Goal: Information Seeking & Learning: Compare options

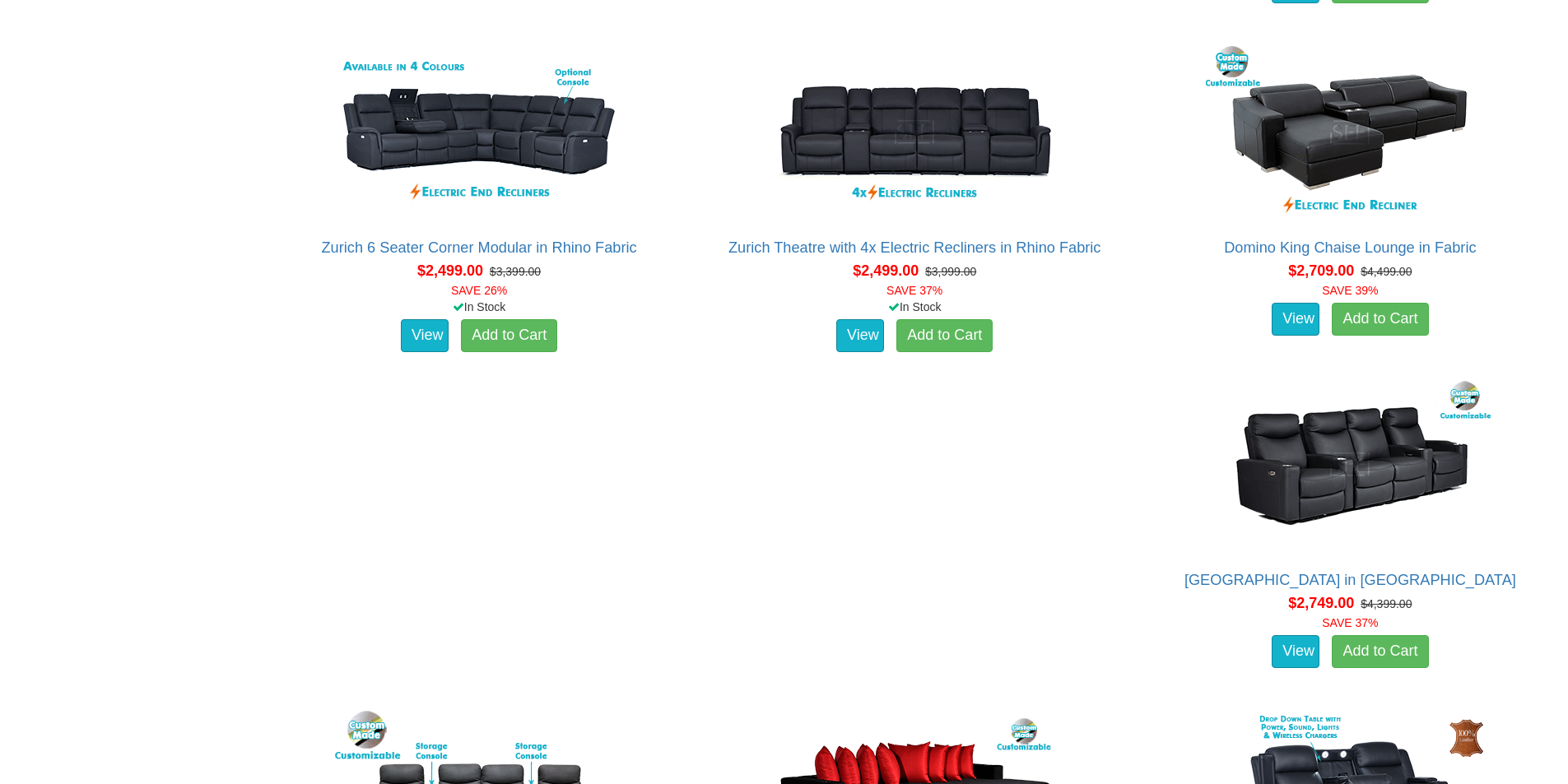
scroll to position [1810, 0]
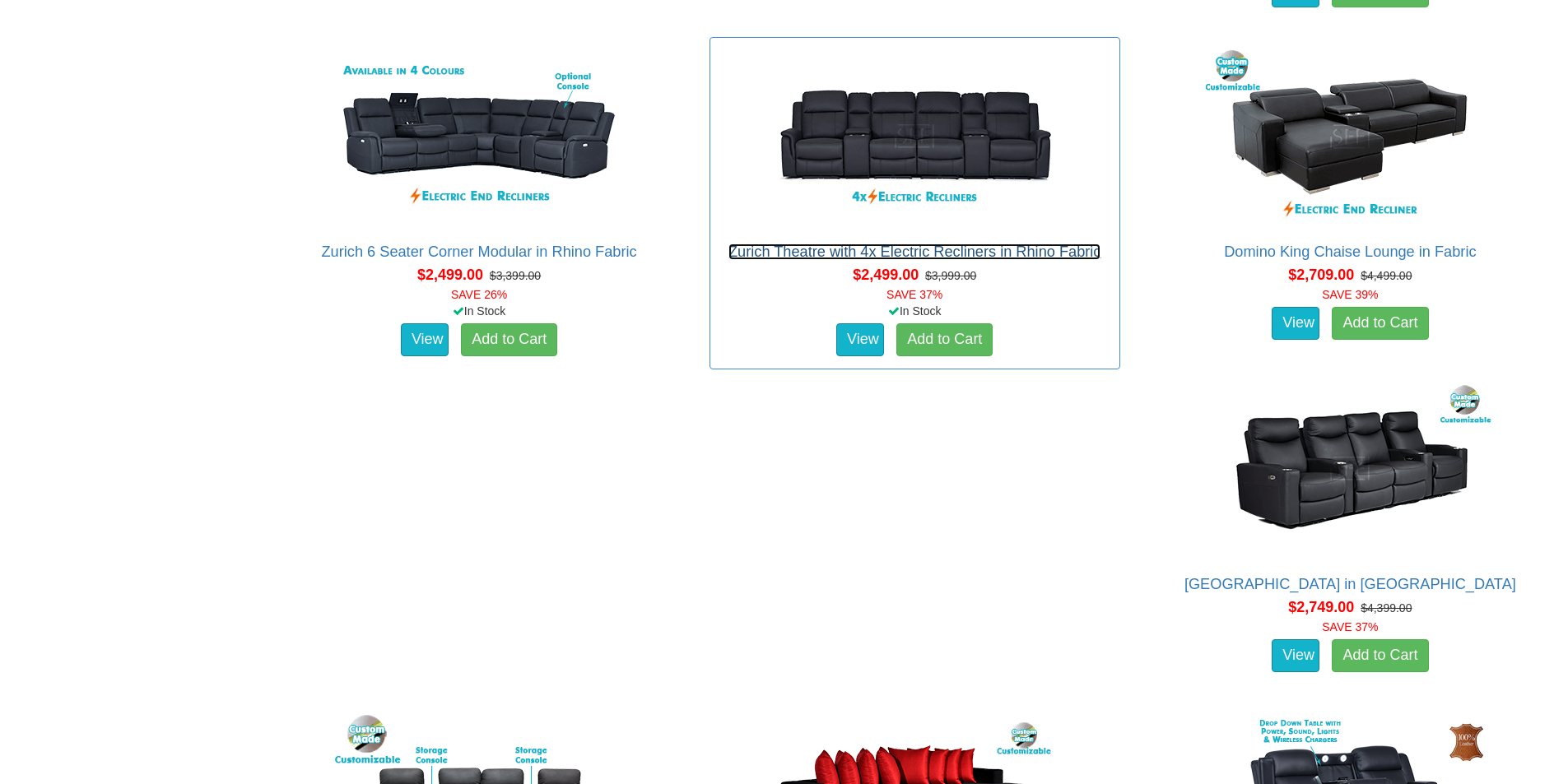
click at [823, 252] on link "Zurich Theatre with 4x Electric Recliners in Rhino Fabric" at bounding box center [915, 251] width 373 height 16
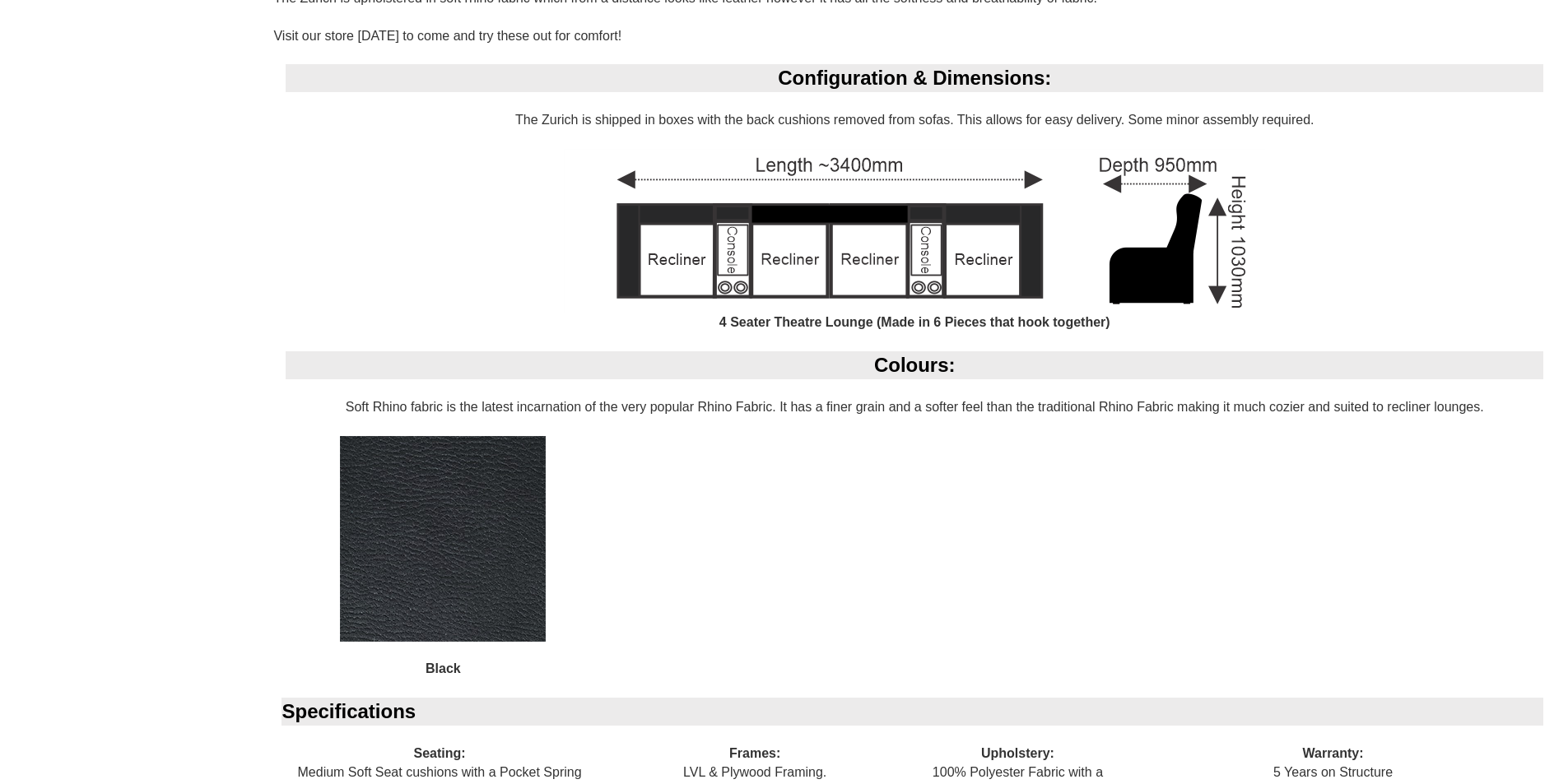
scroll to position [1026, 0]
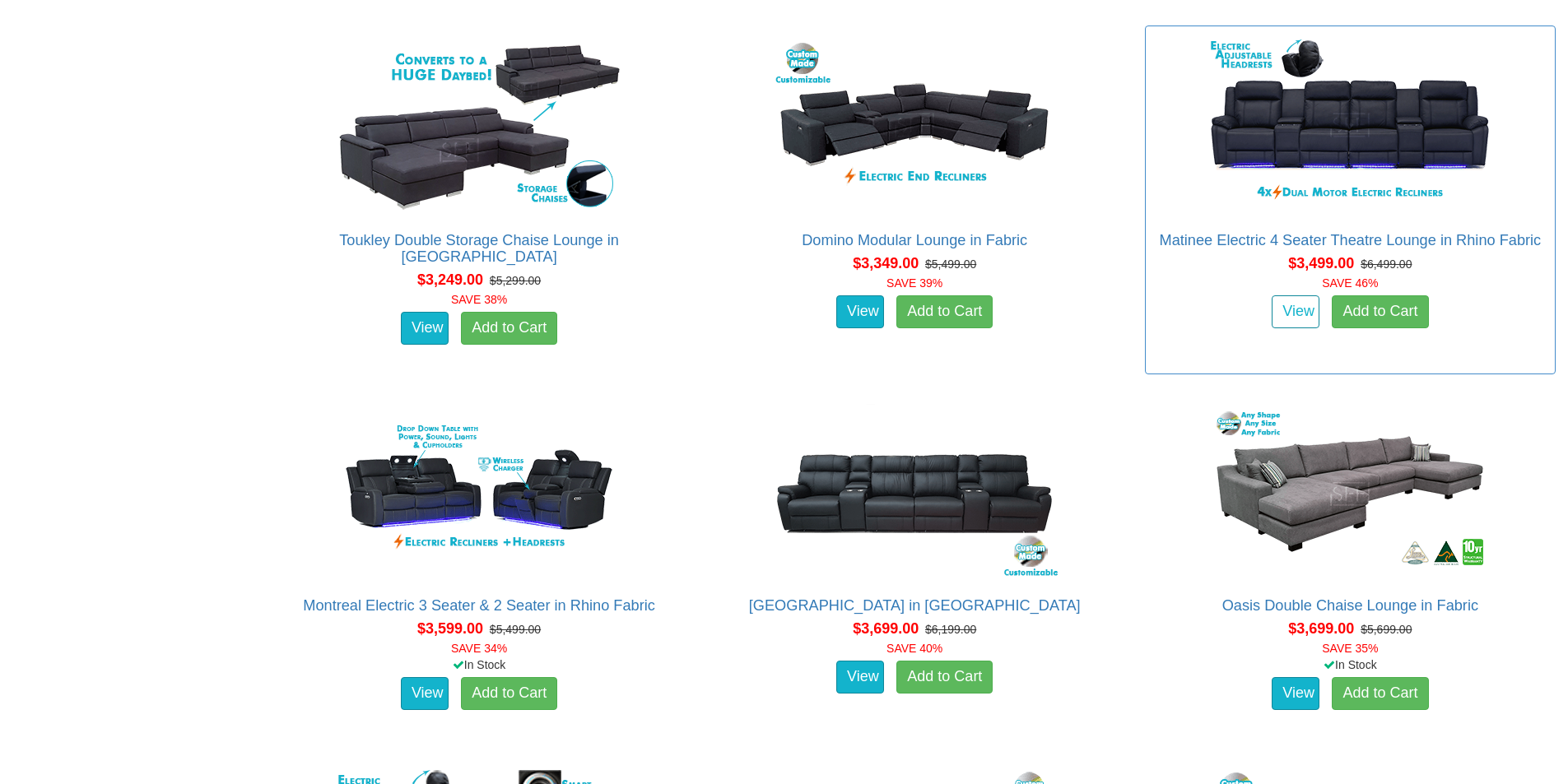
scroll to position [2994, 0]
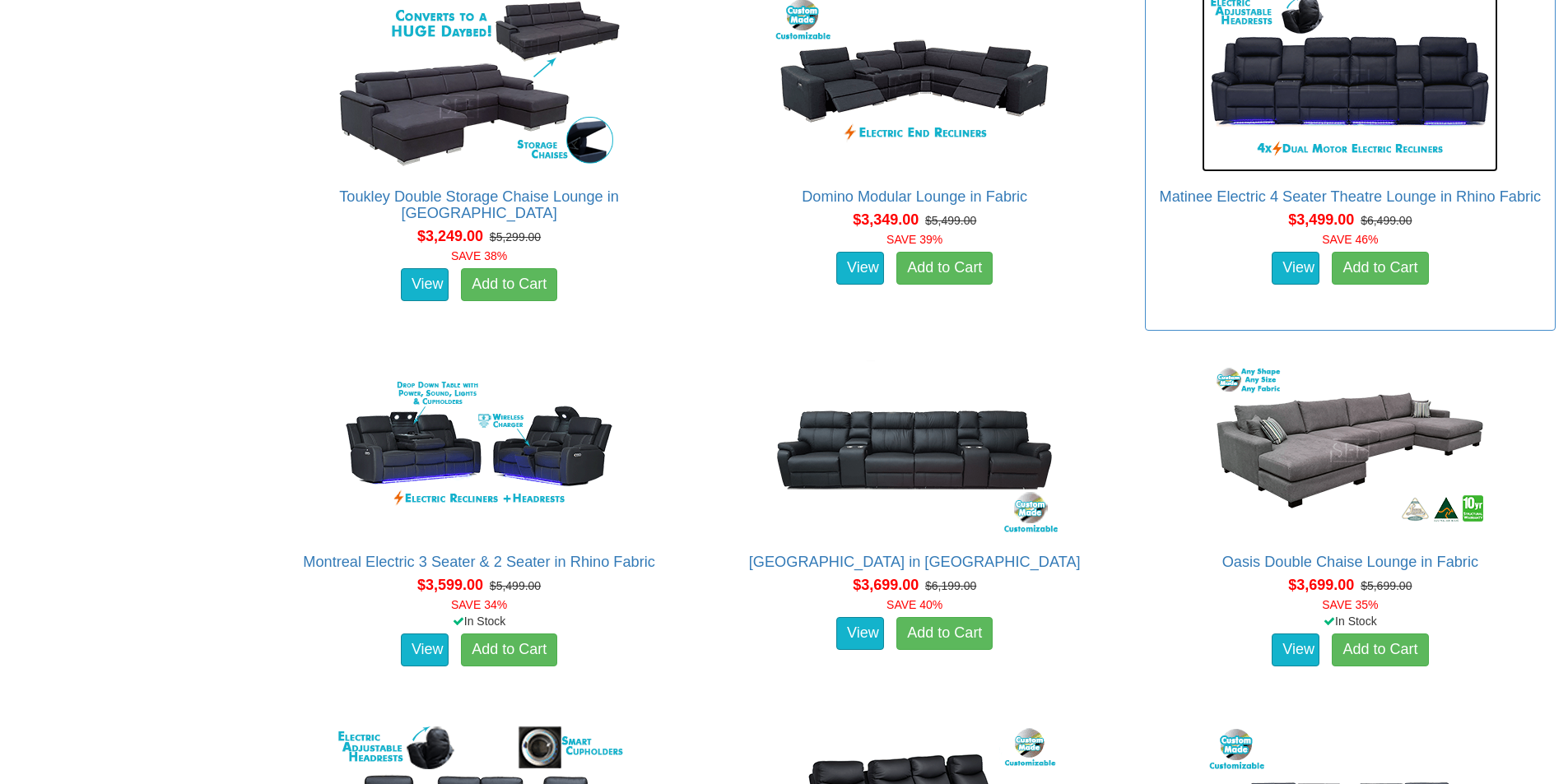
click at [1297, 117] on img at bounding box center [1350, 81] width 296 height 181
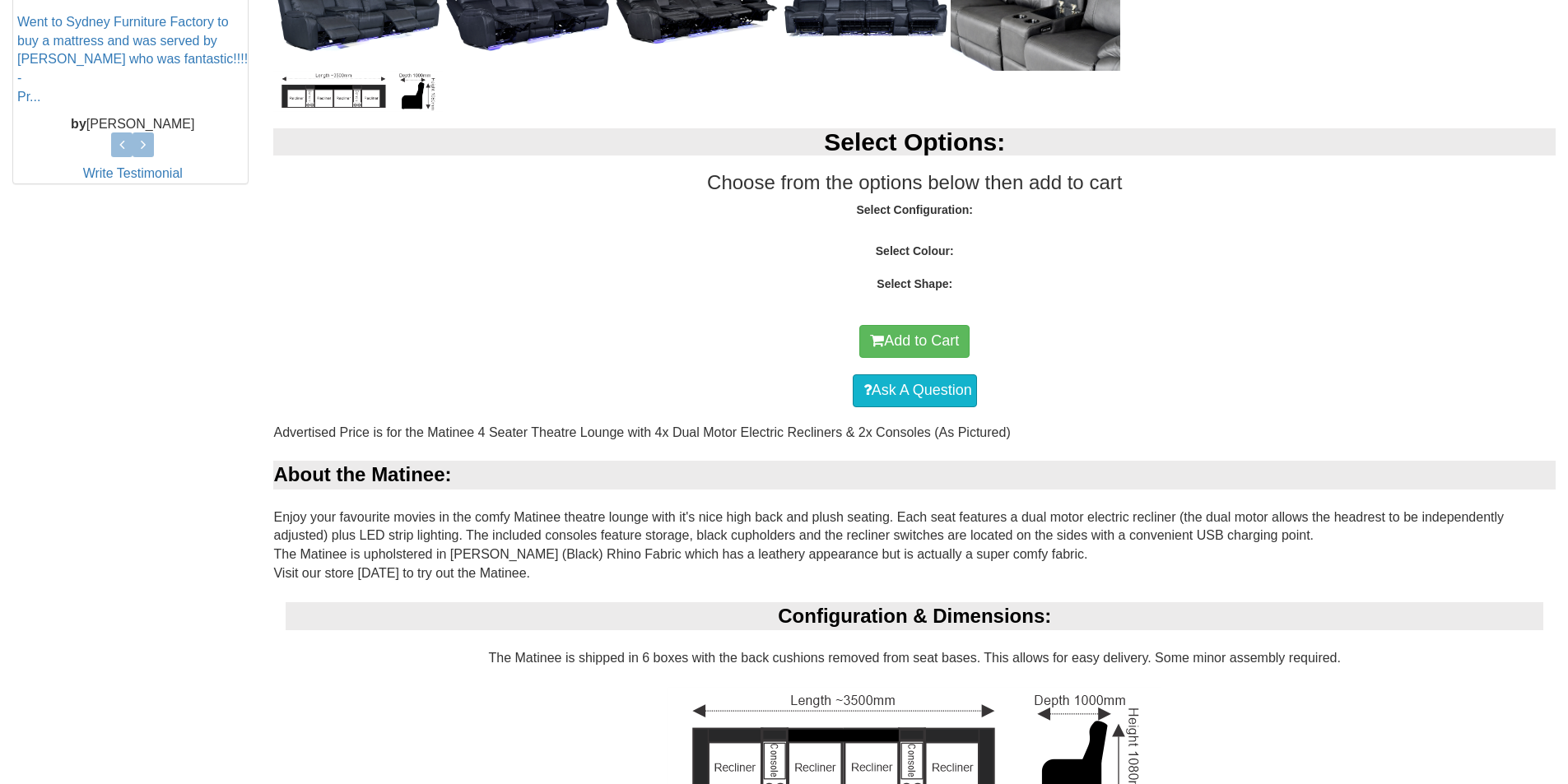
scroll to position [658, 0]
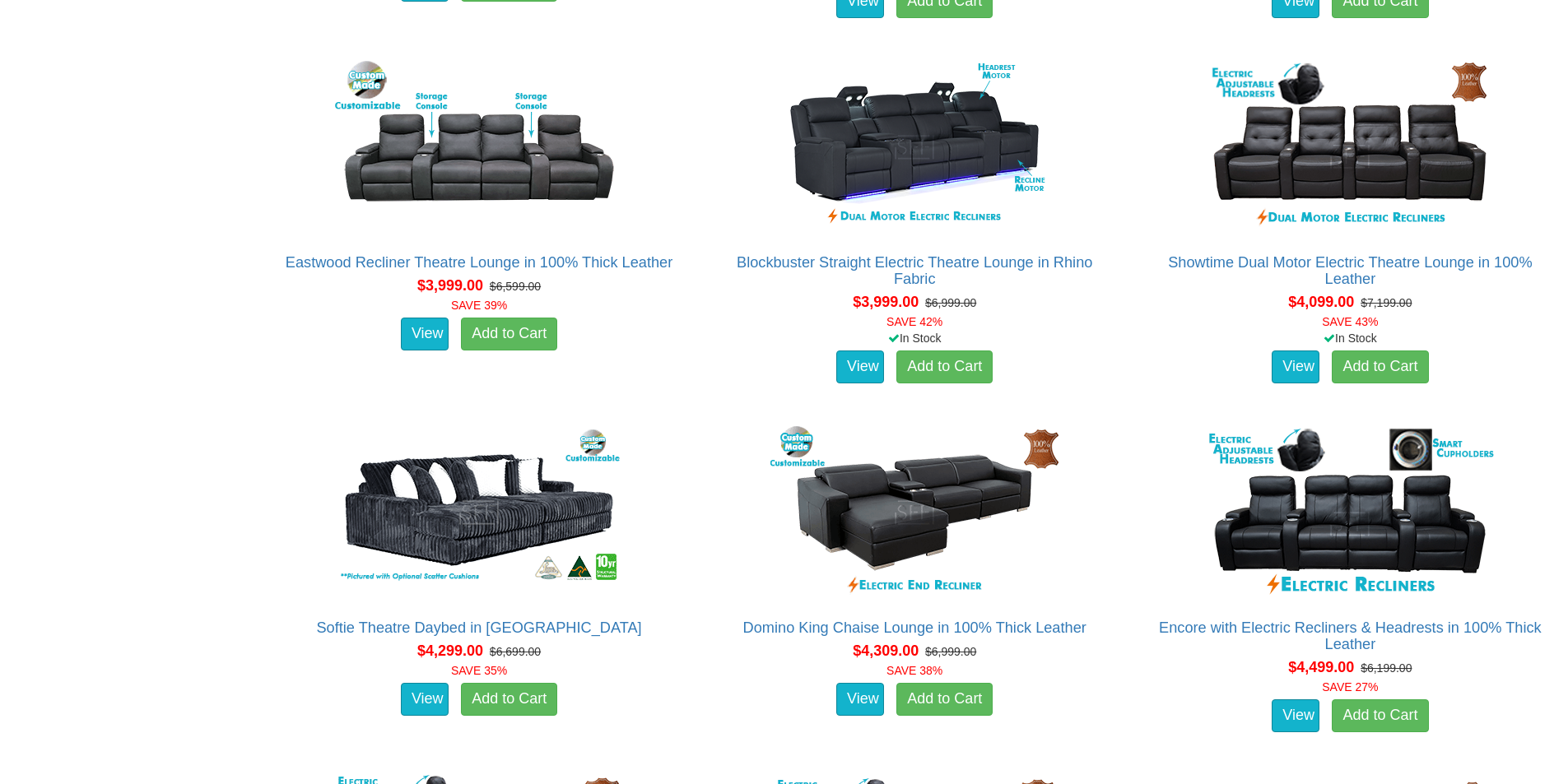
scroll to position [4406, 0]
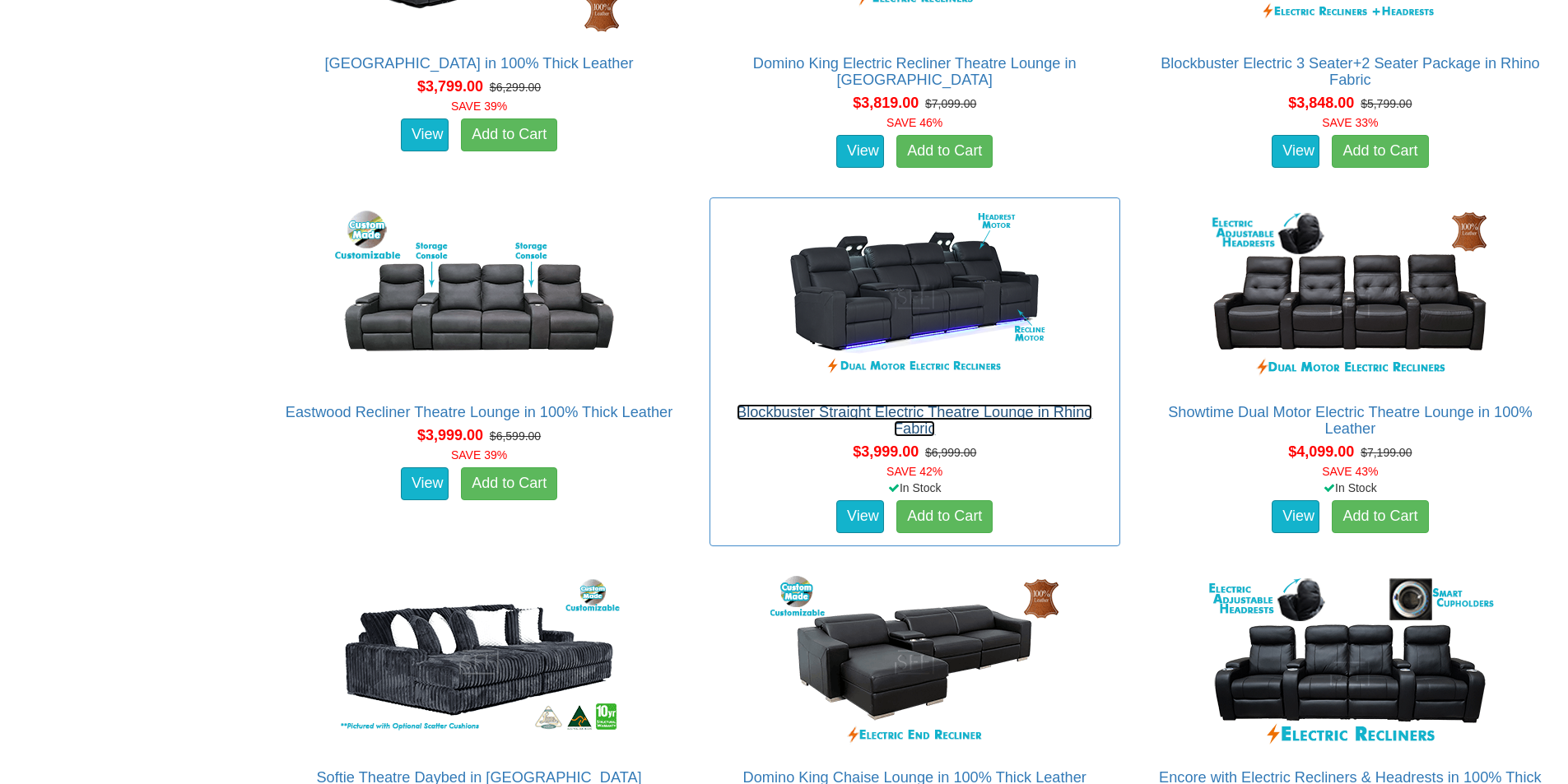
click at [1092, 404] on link "Blockbuster Straight Electric Theatre Lounge in Rhino Fabric" at bounding box center [914, 420] width 356 height 33
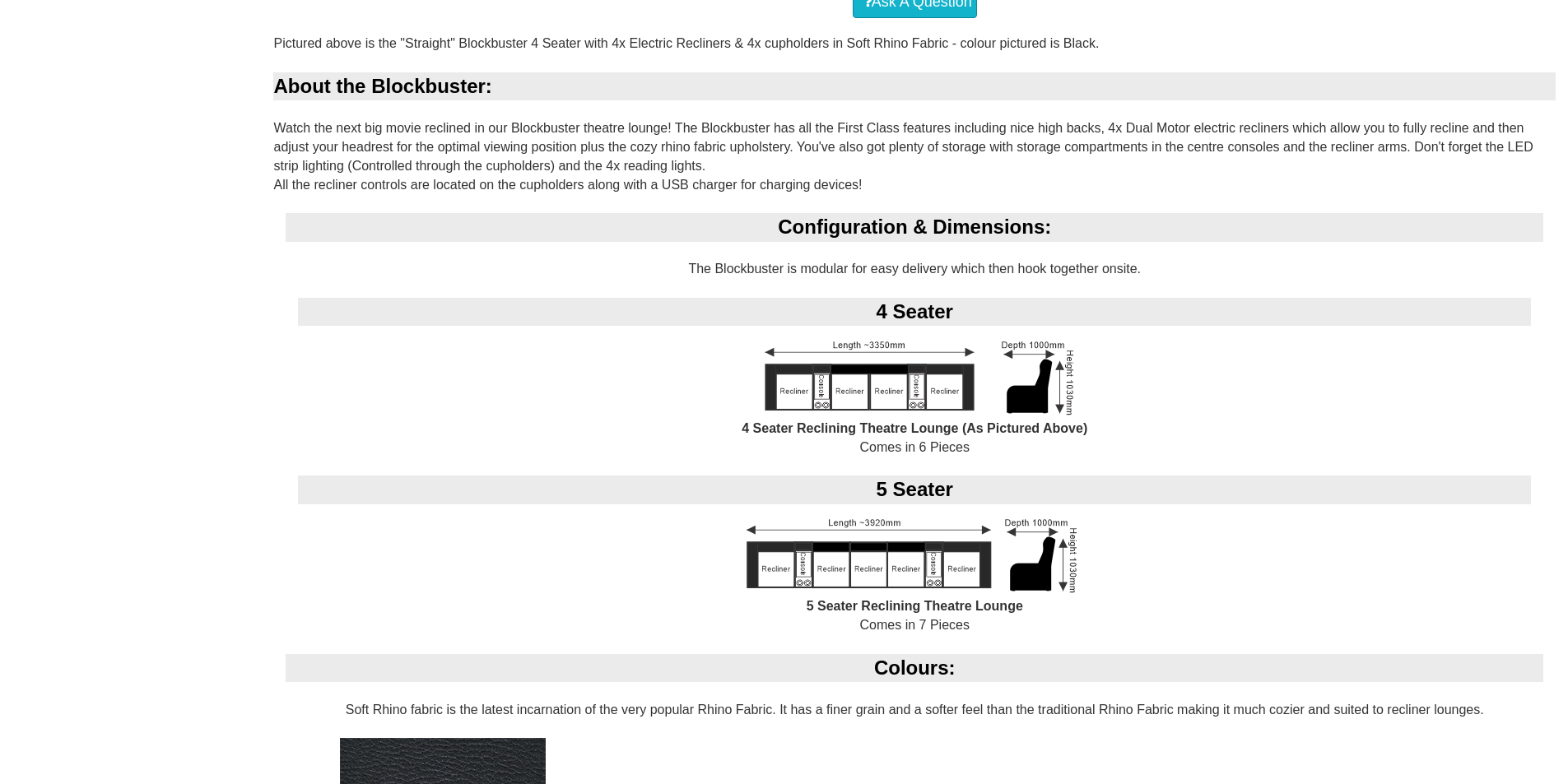
scroll to position [1727, 0]
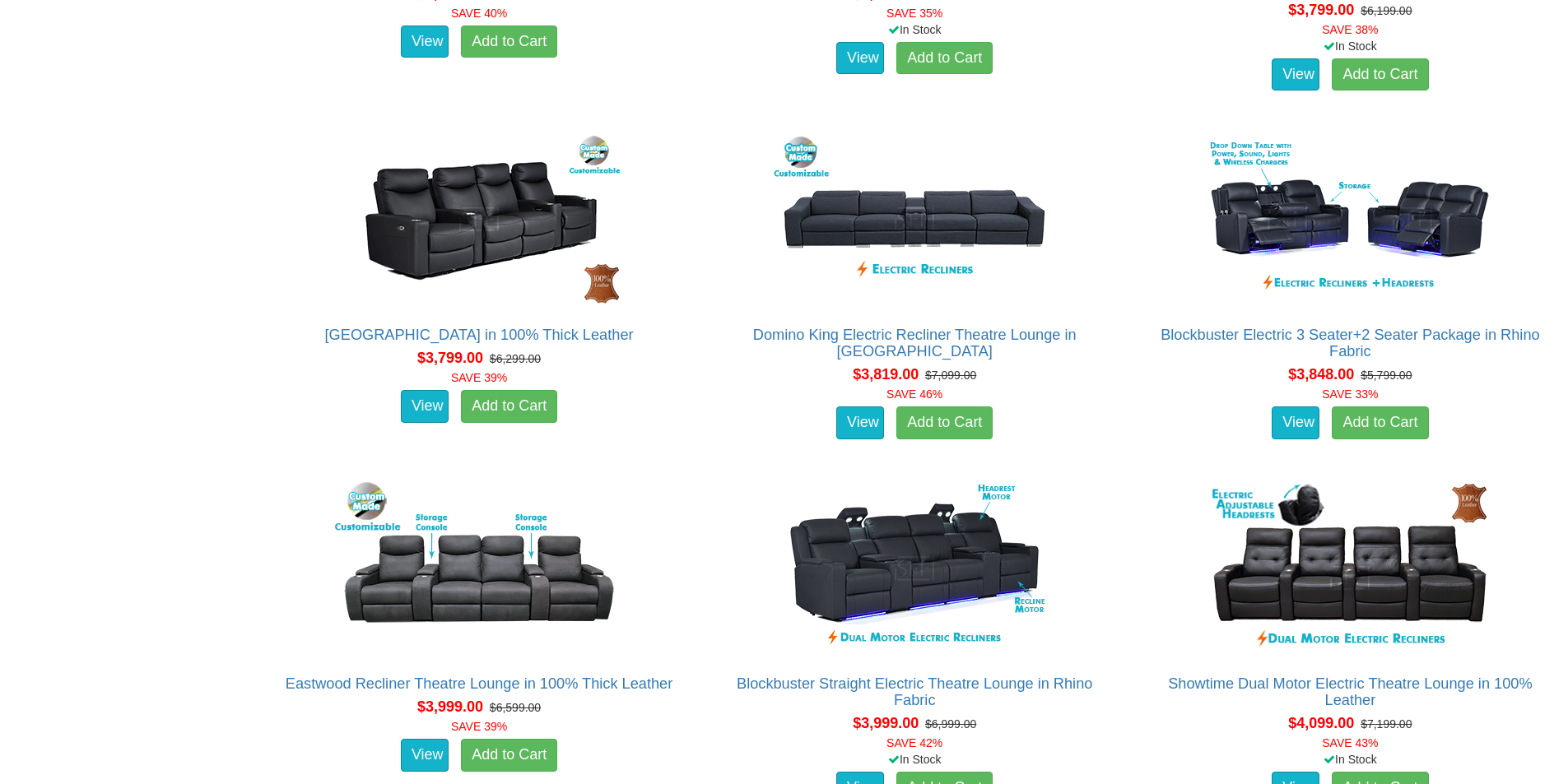
scroll to position [3985, 0]
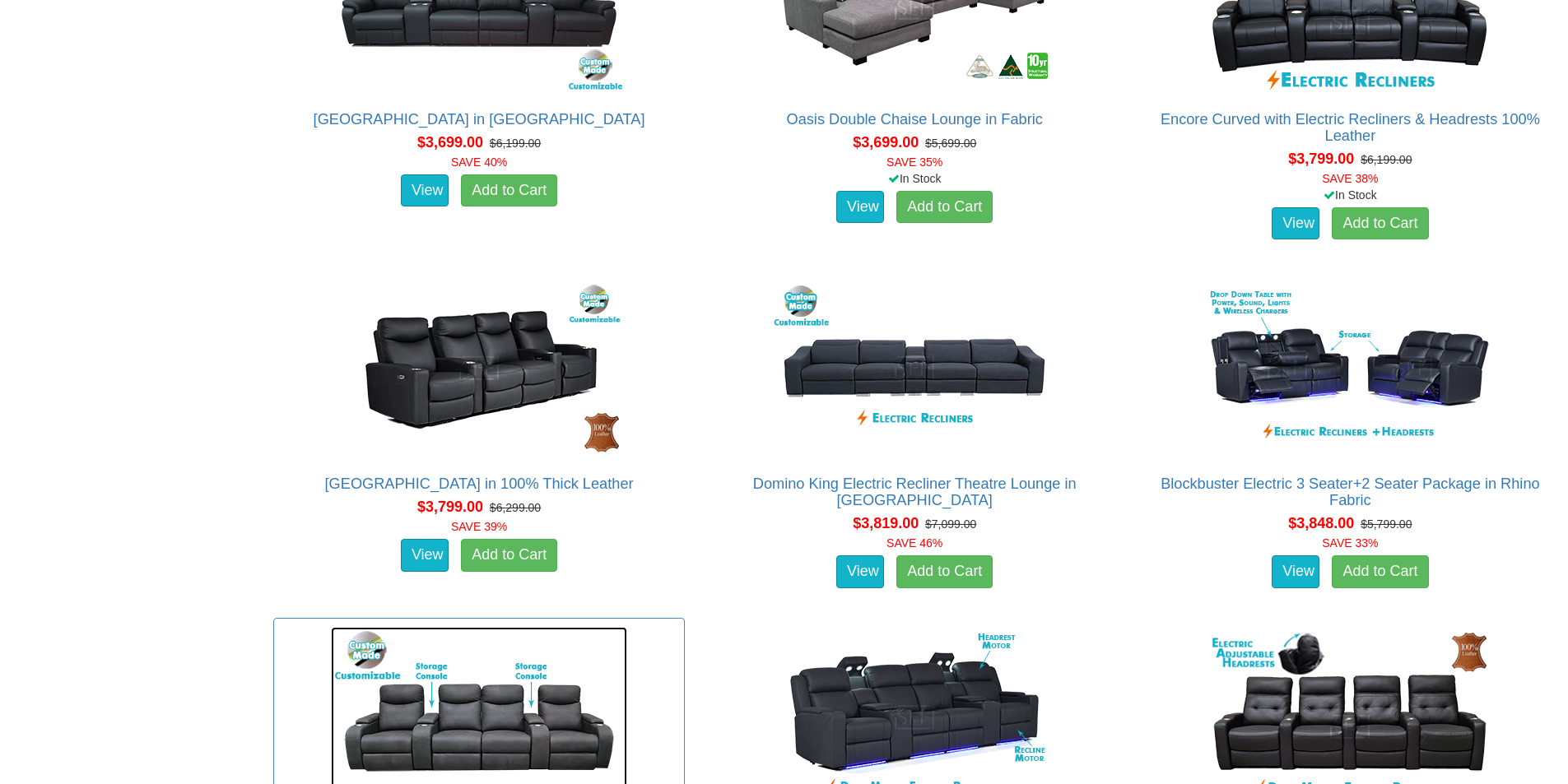
click at [628, 627] on img at bounding box center [479, 717] width 296 height 181
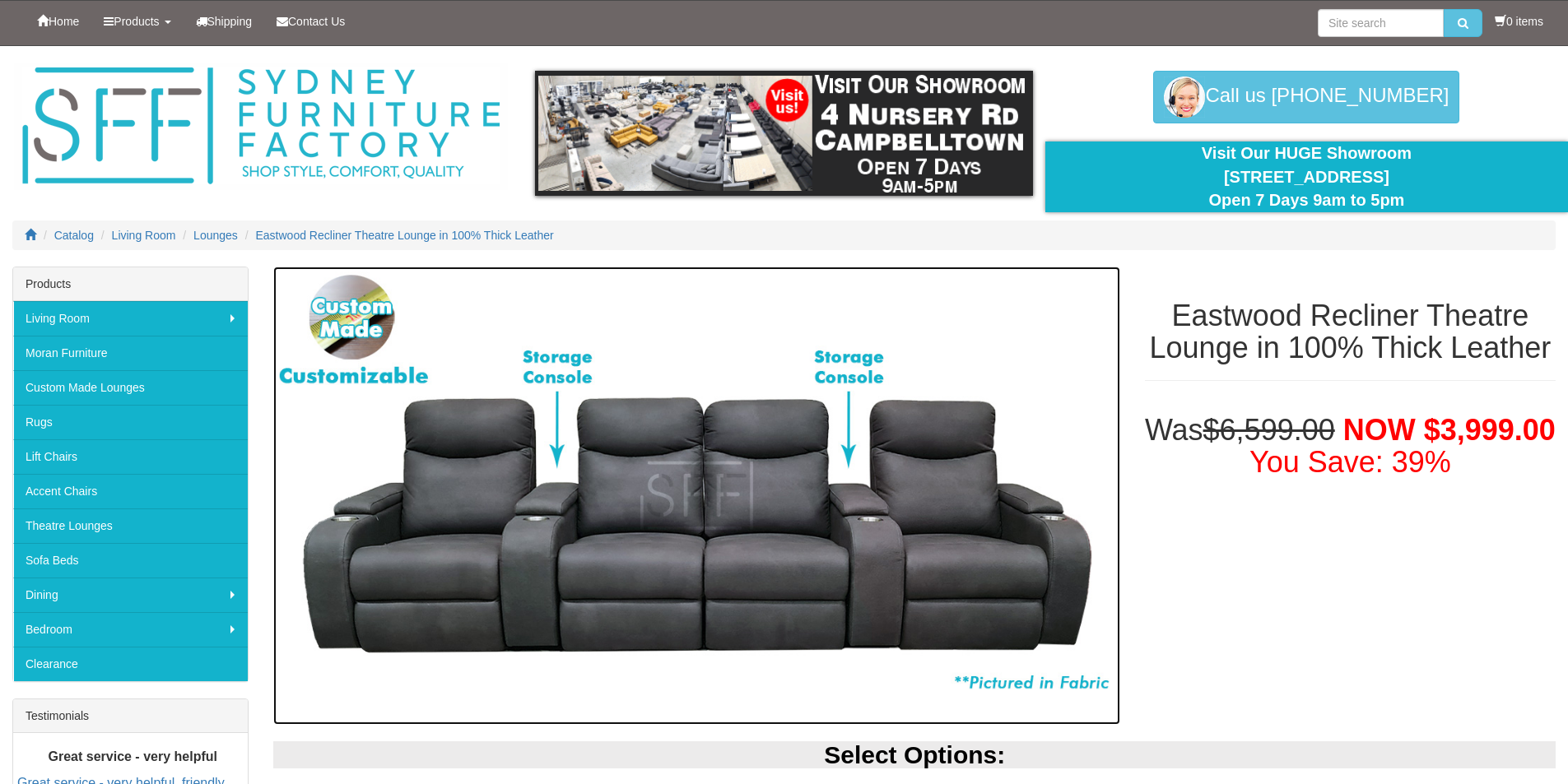
click at [589, 562] on img at bounding box center [696, 495] width 846 height 458
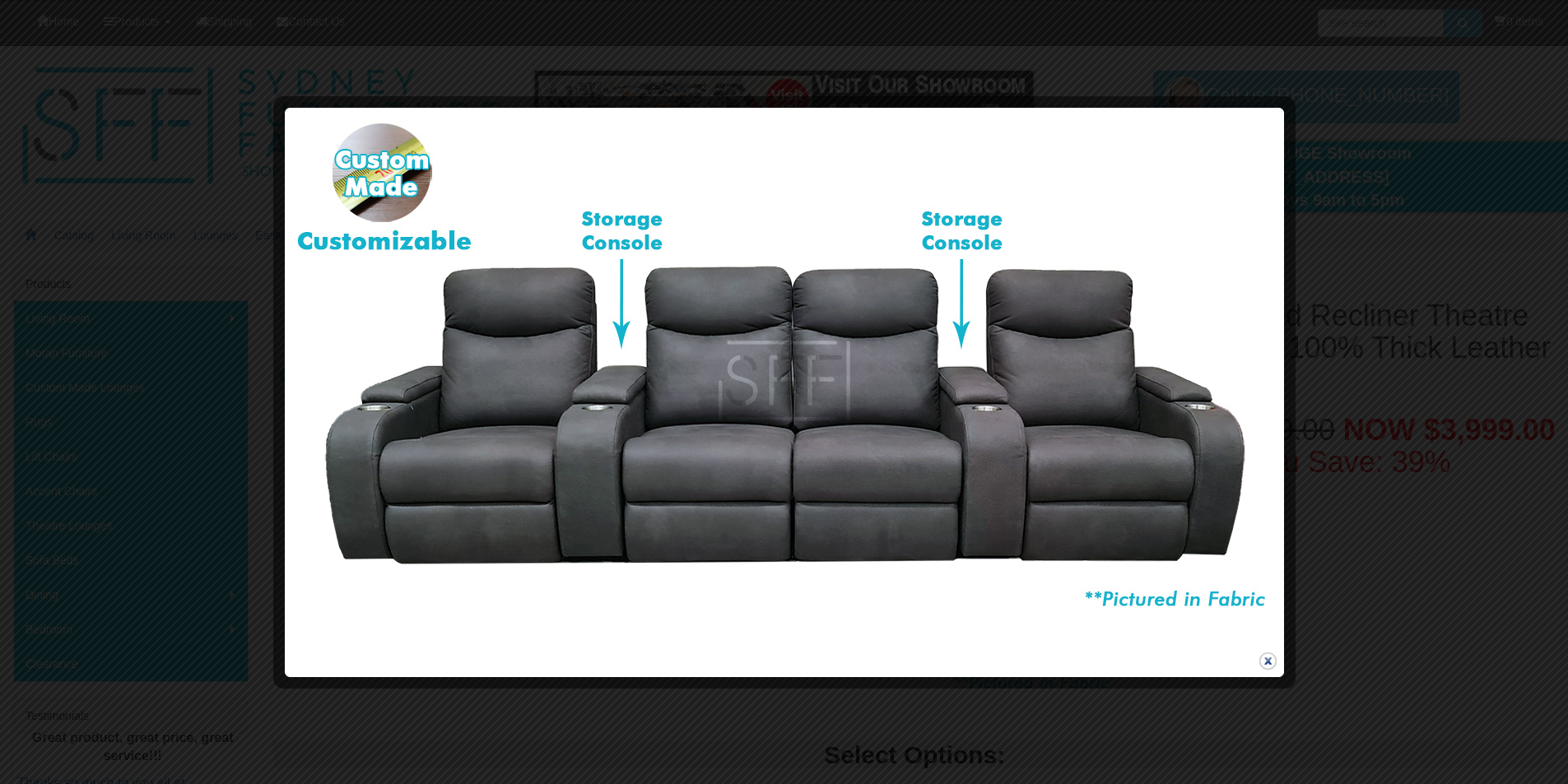
click at [1264, 658] on button "close" at bounding box center [1268, 660] width 21 height 20
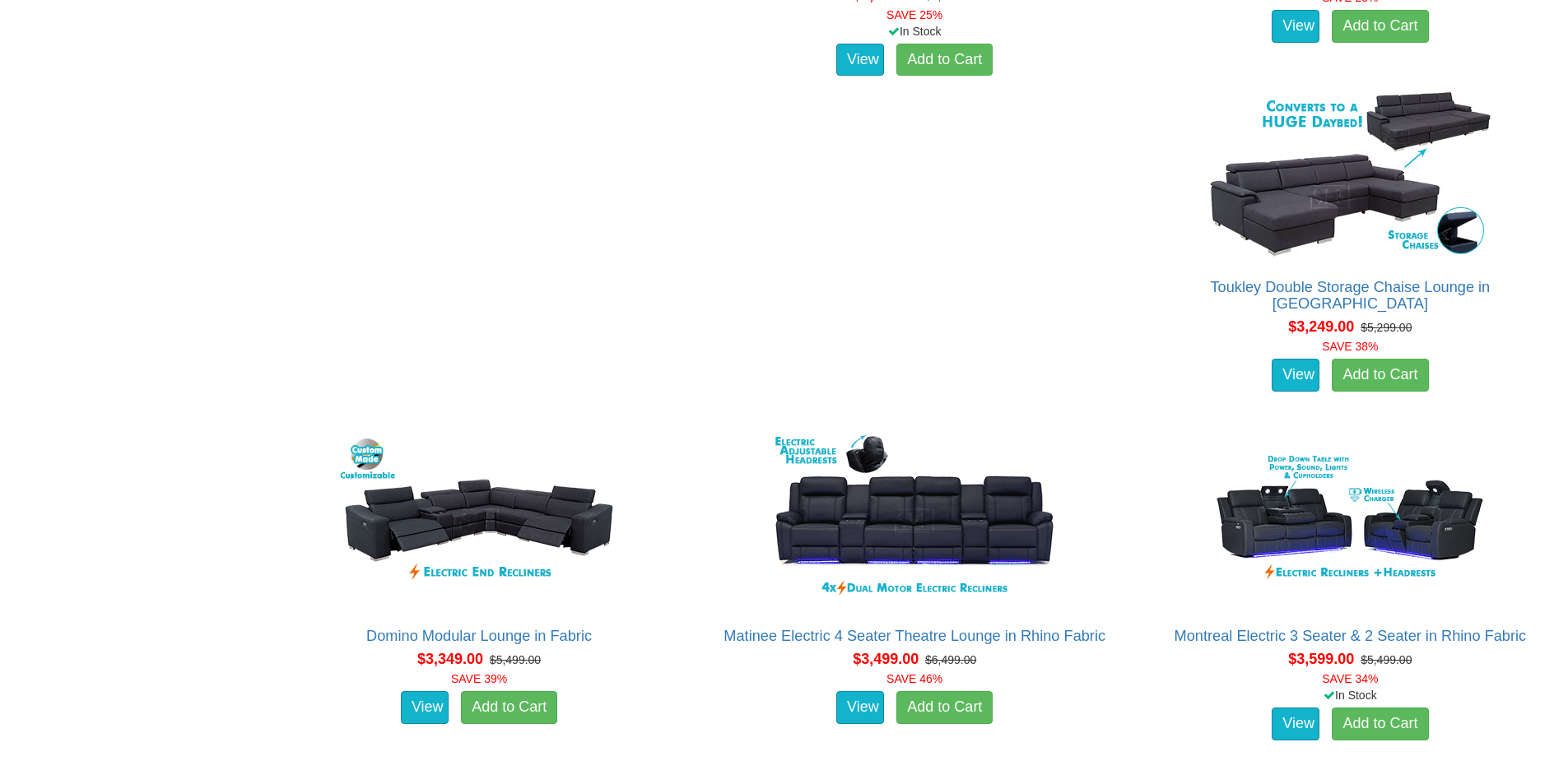
scroll to position [3126, 0]
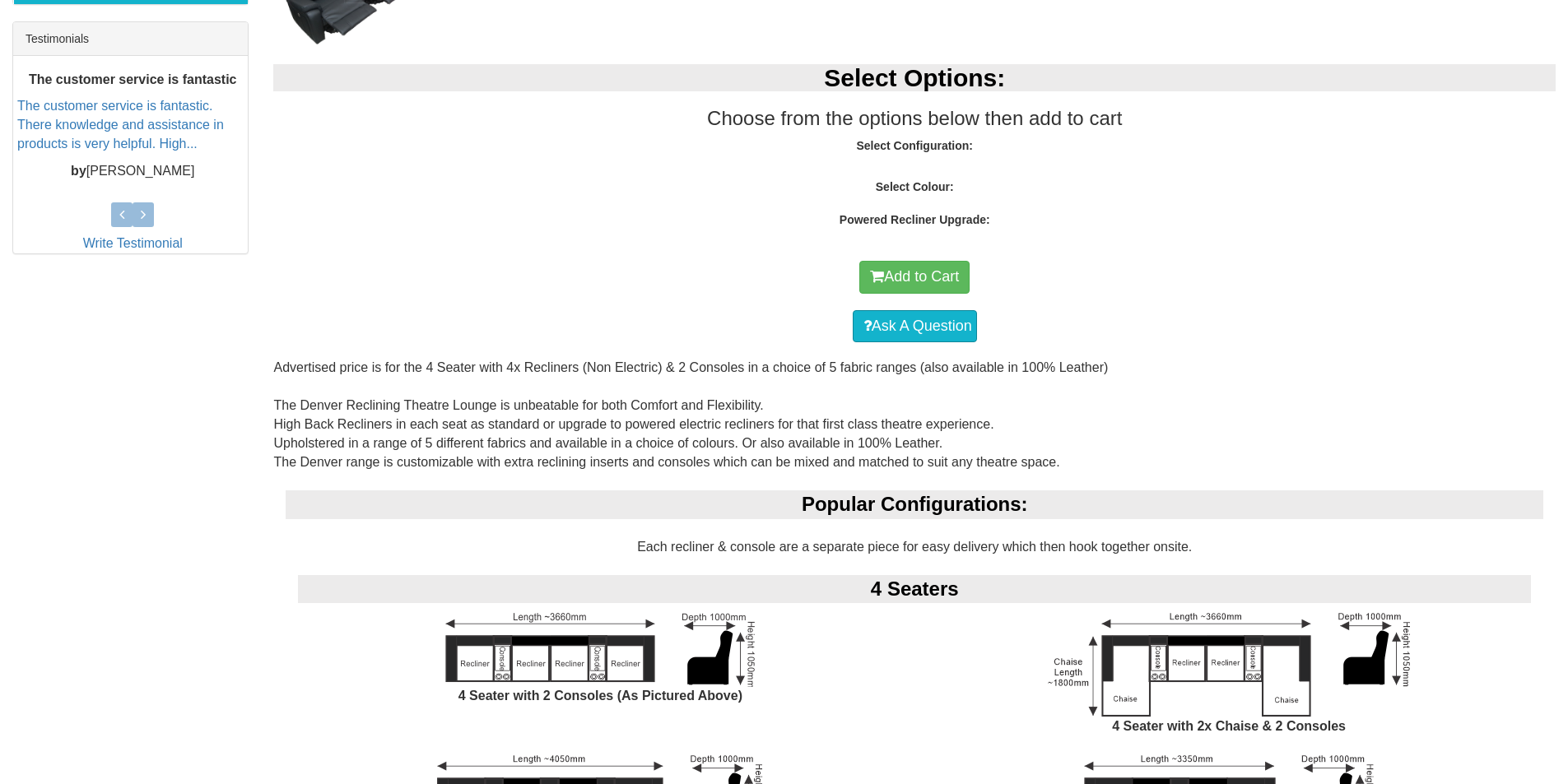
scroll to position [822, 0]
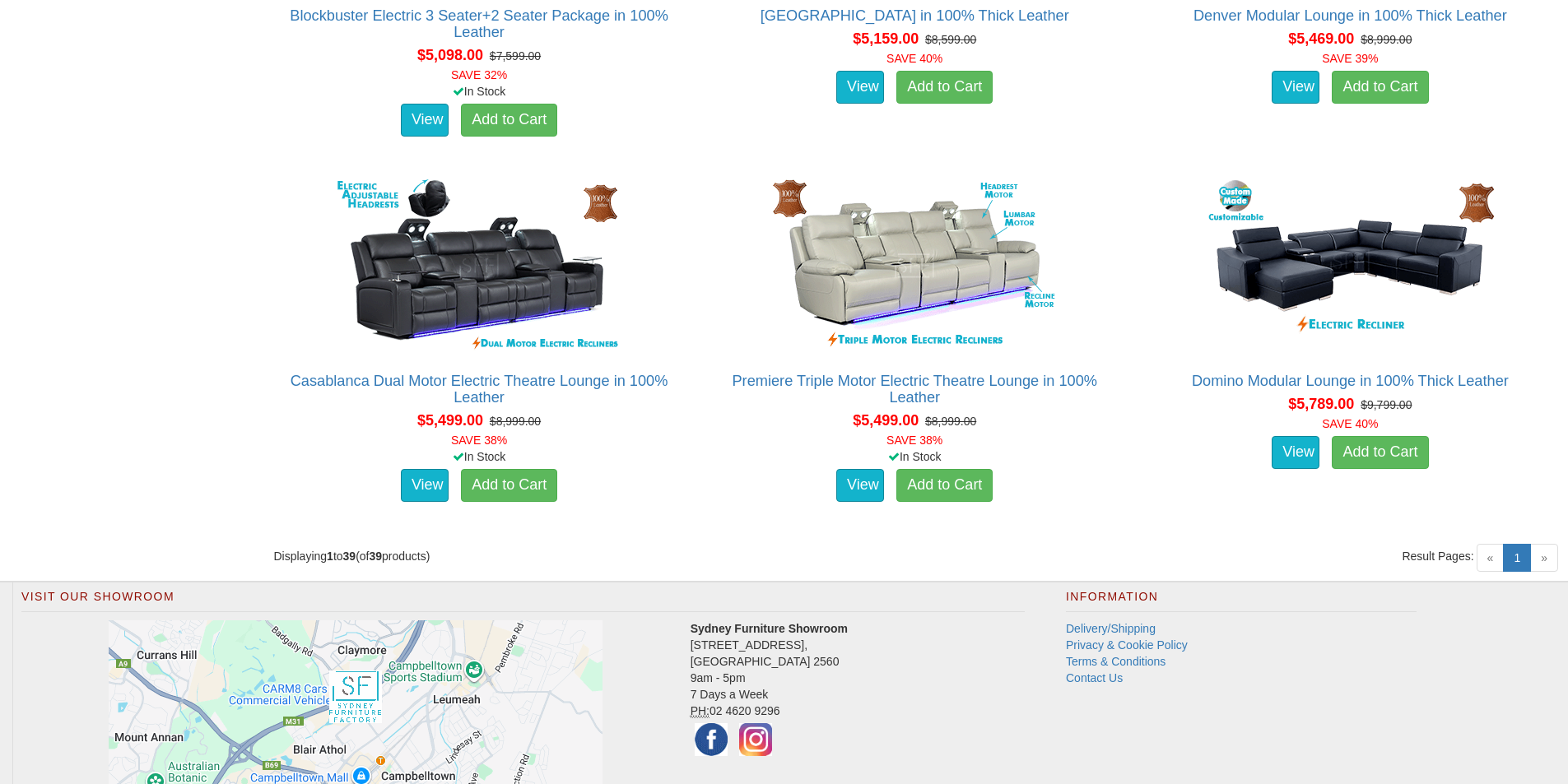
scroll to position [5492, 0]
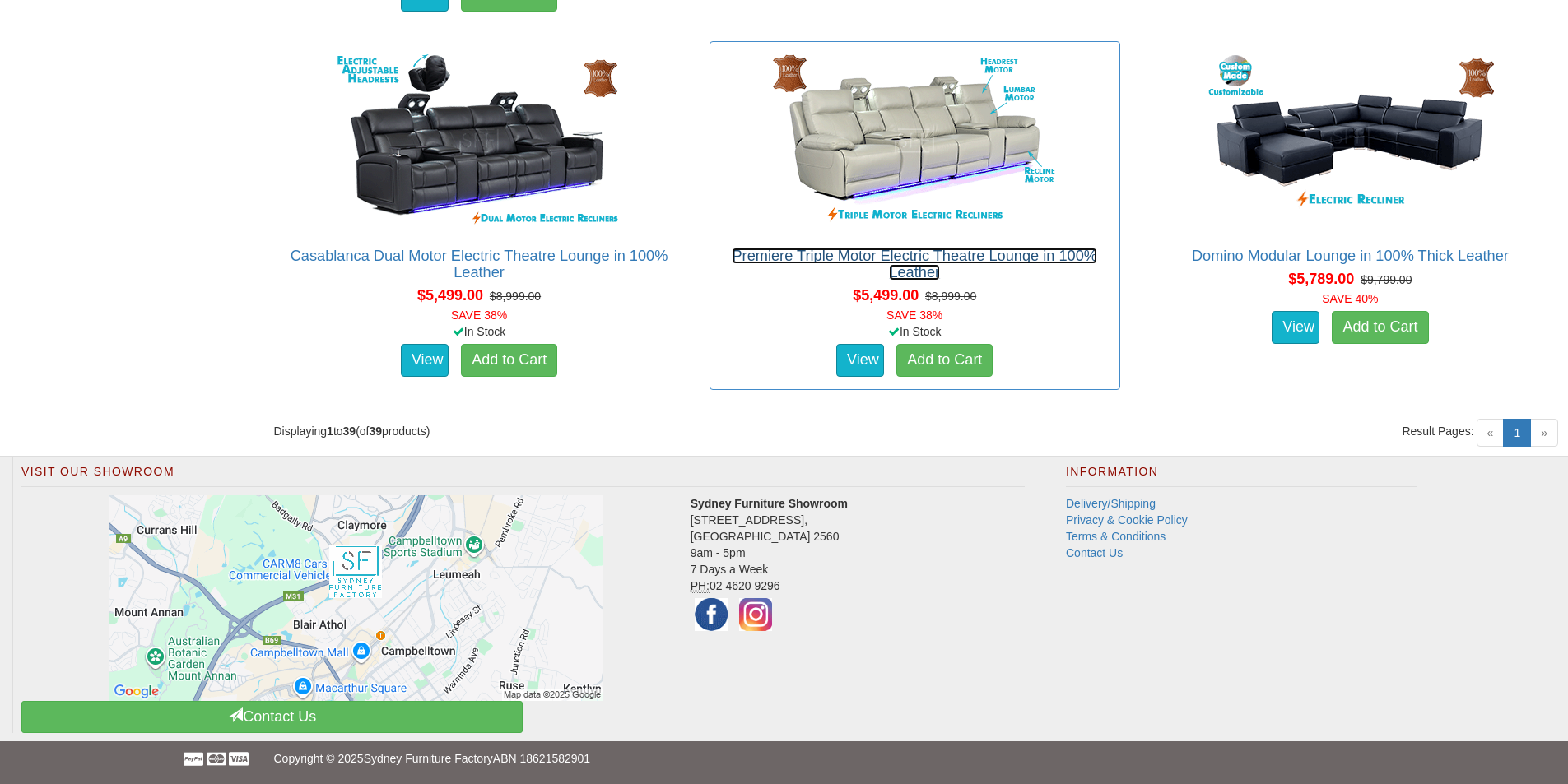
click at [930, 253] on link "Premiere Triple Motor Electric Theatre Lounge in 100% Leather" at bounding box center [914, 264] width 365 height 33
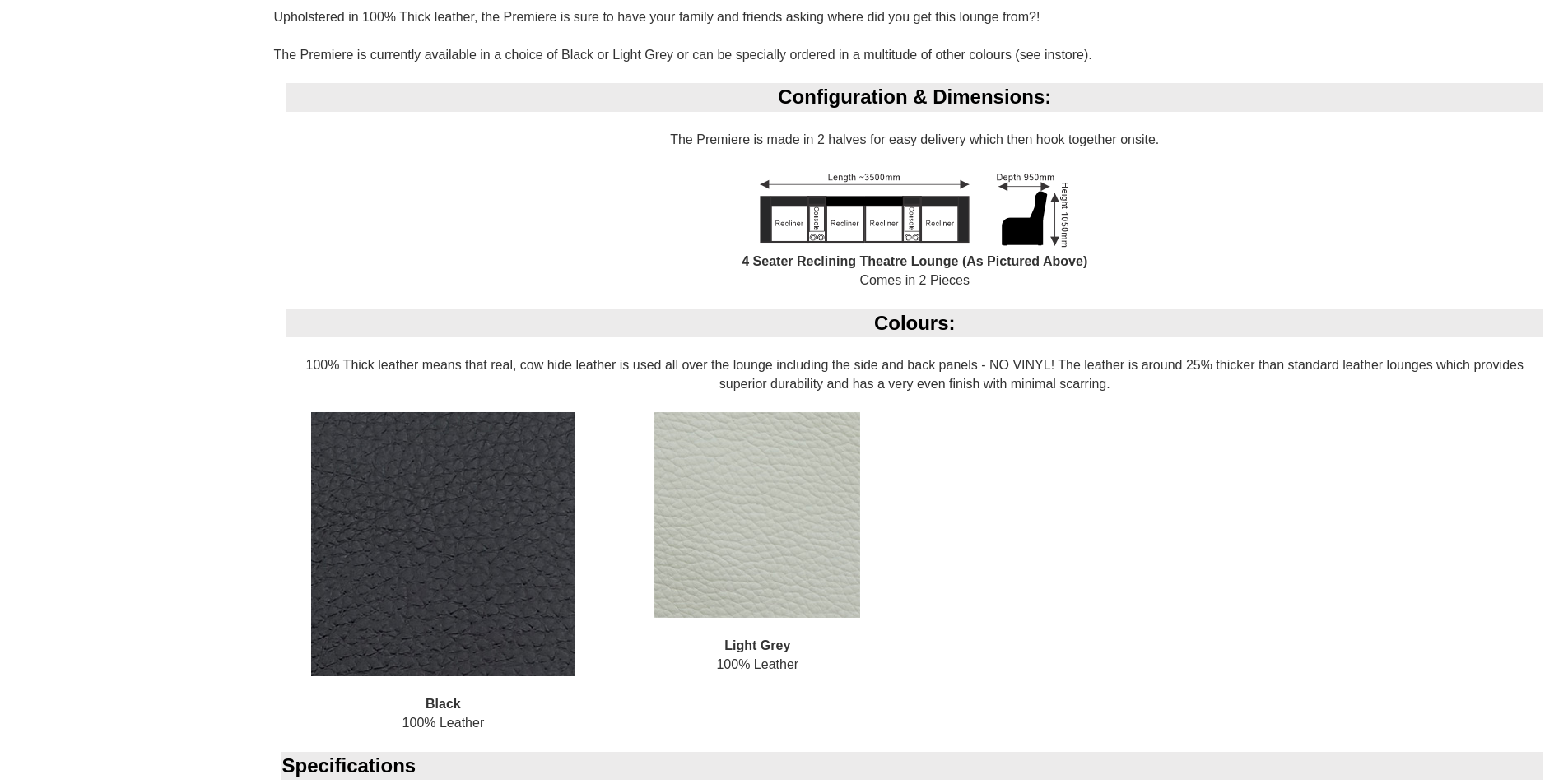
scroll to position [1646, 0]
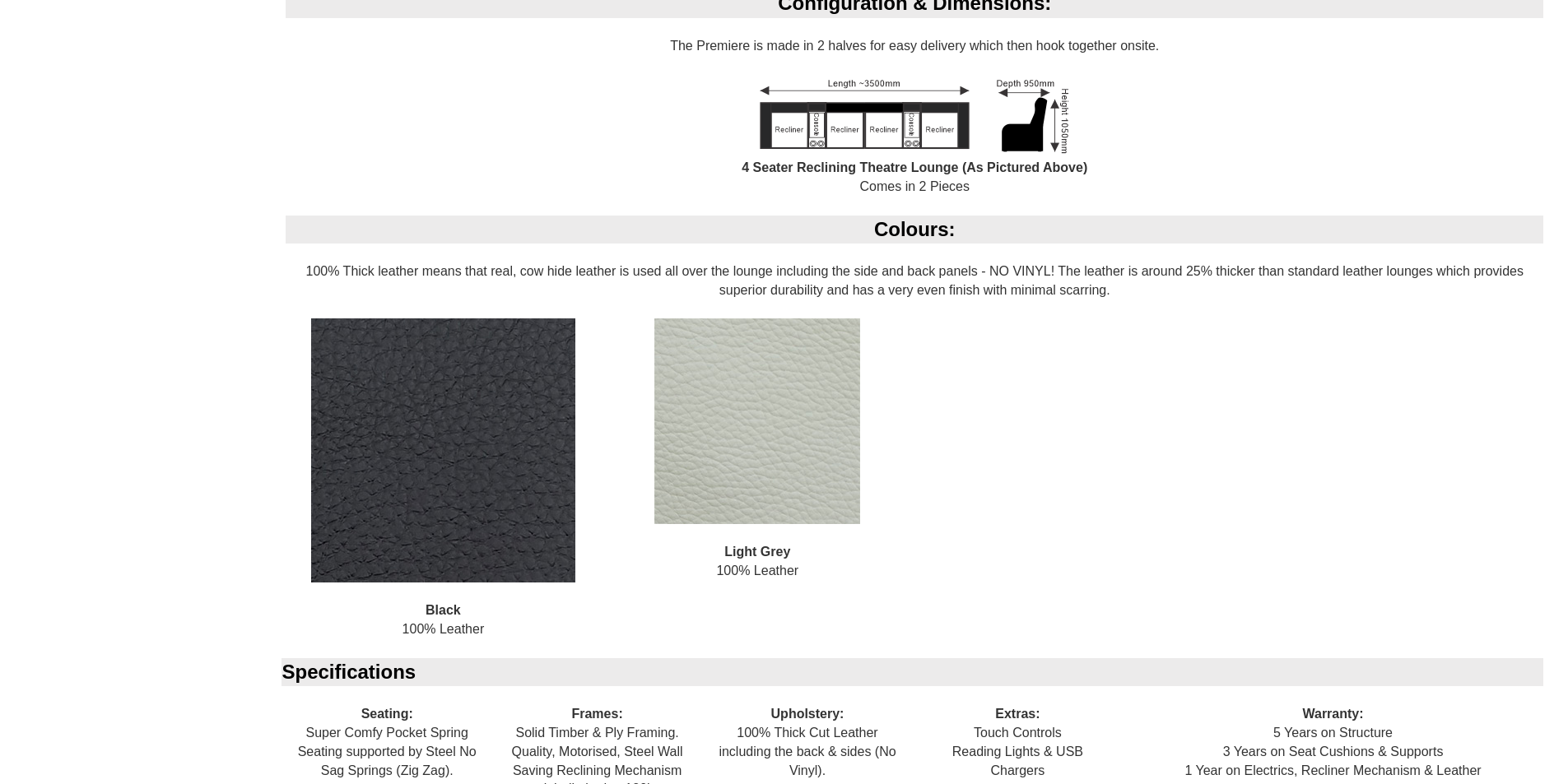
click at [791, 461] on img at bounding box center [757, 421] width 206 height 206
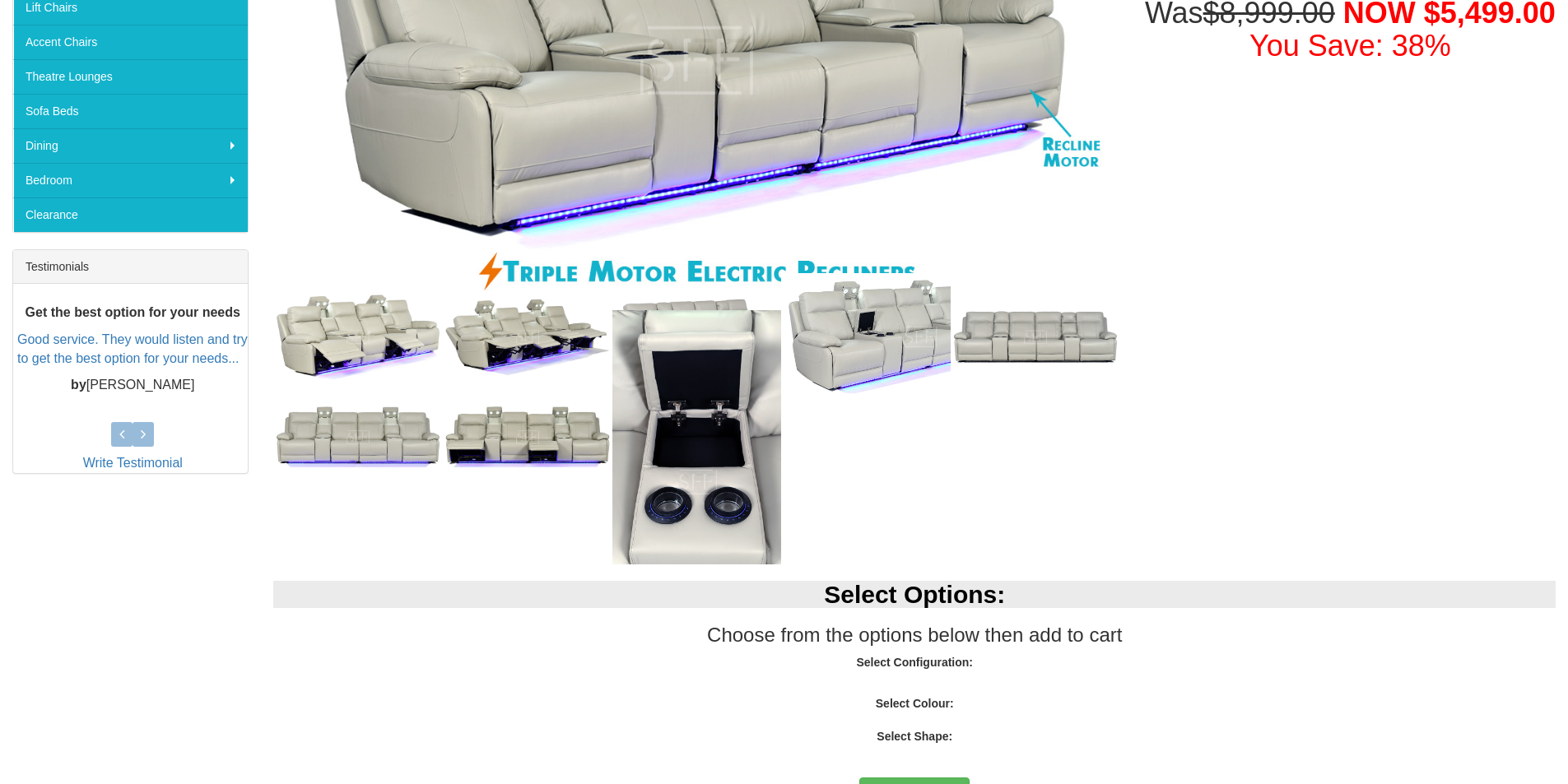
scroll to position [165, 0]
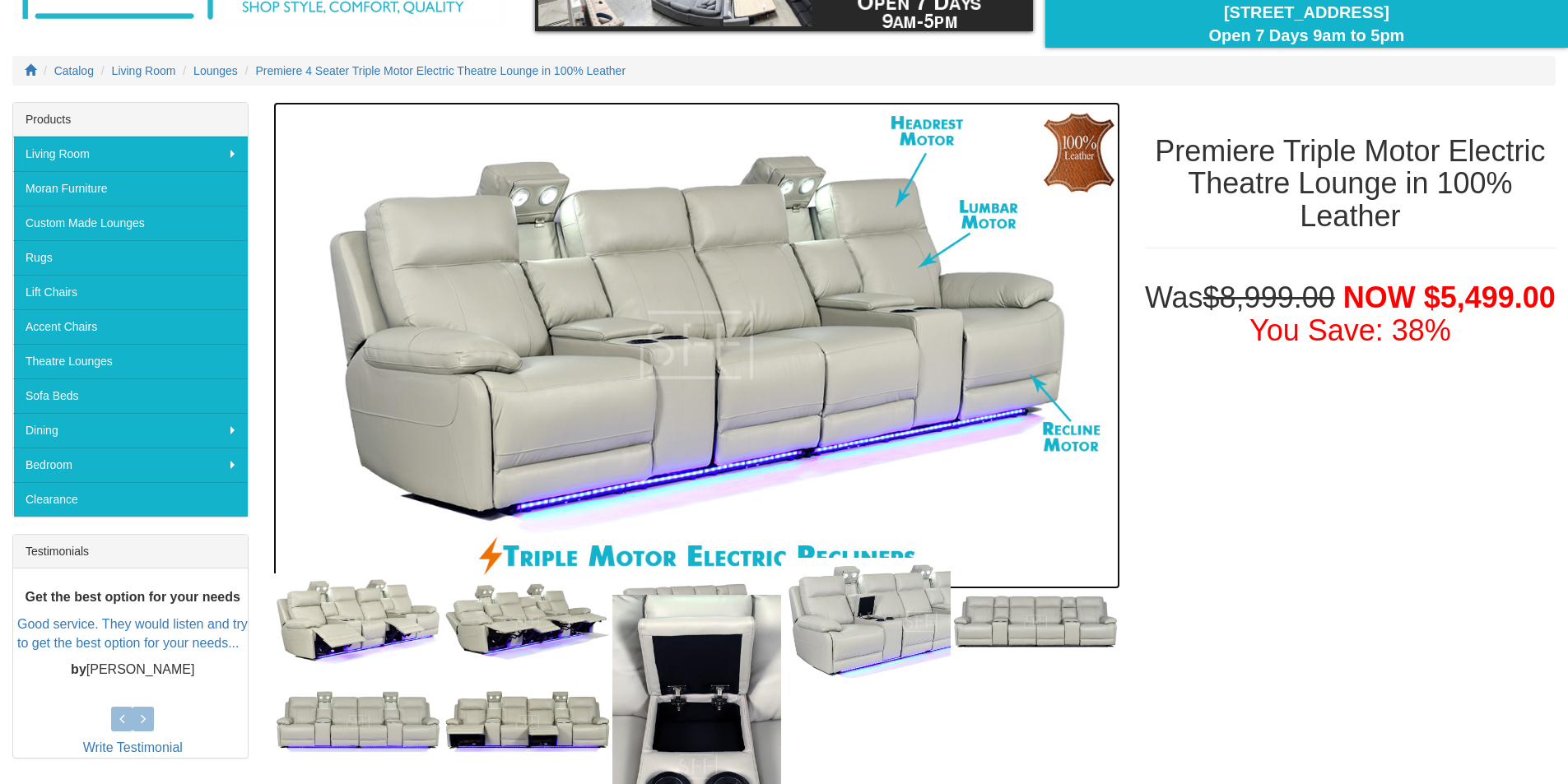
click at [574, 329] on img at bounding box center [696, 346] width 846 height 487
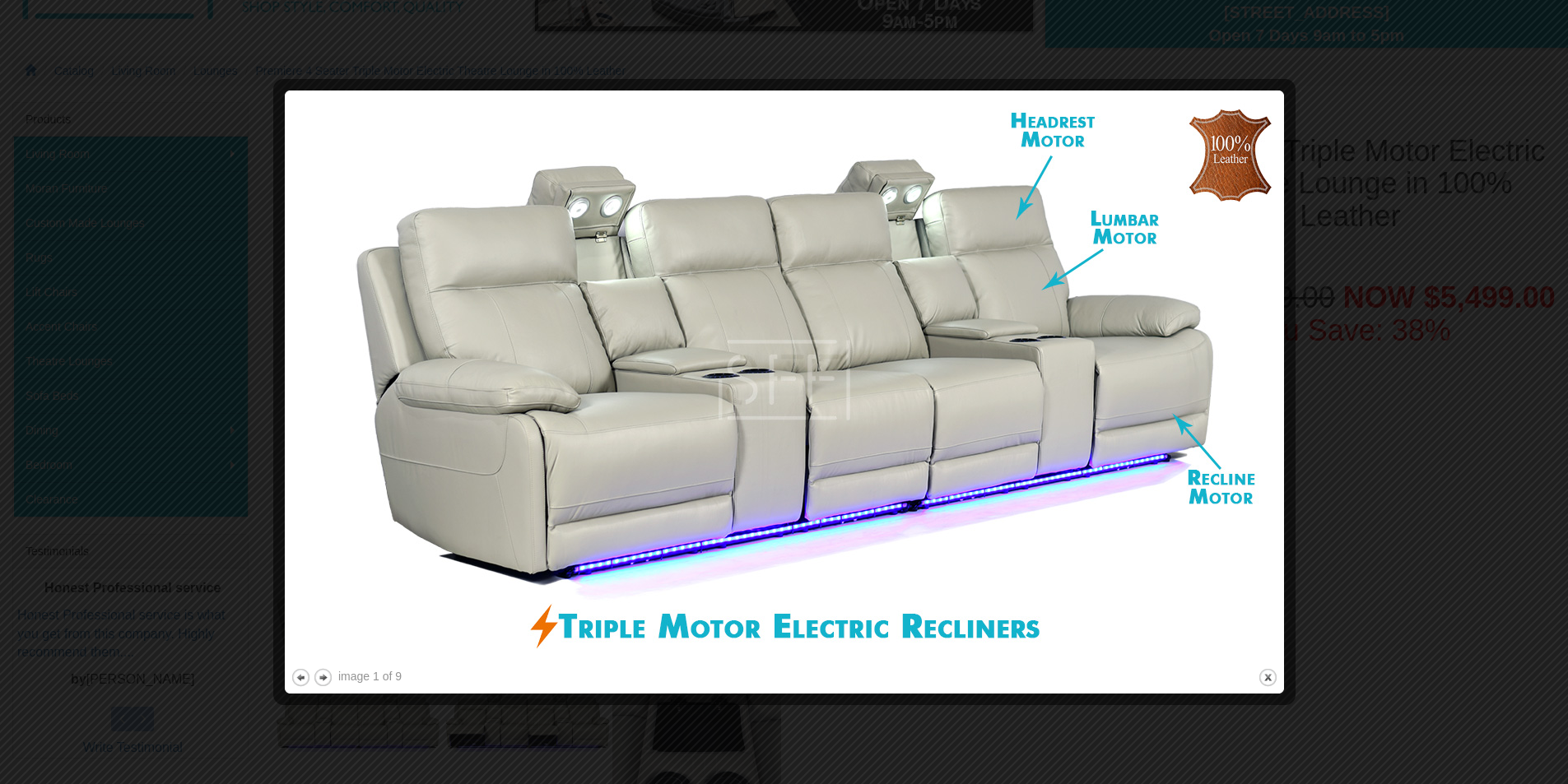
click at [1363, 434] on div at bounding box center [784, 392] width 1568 height 784
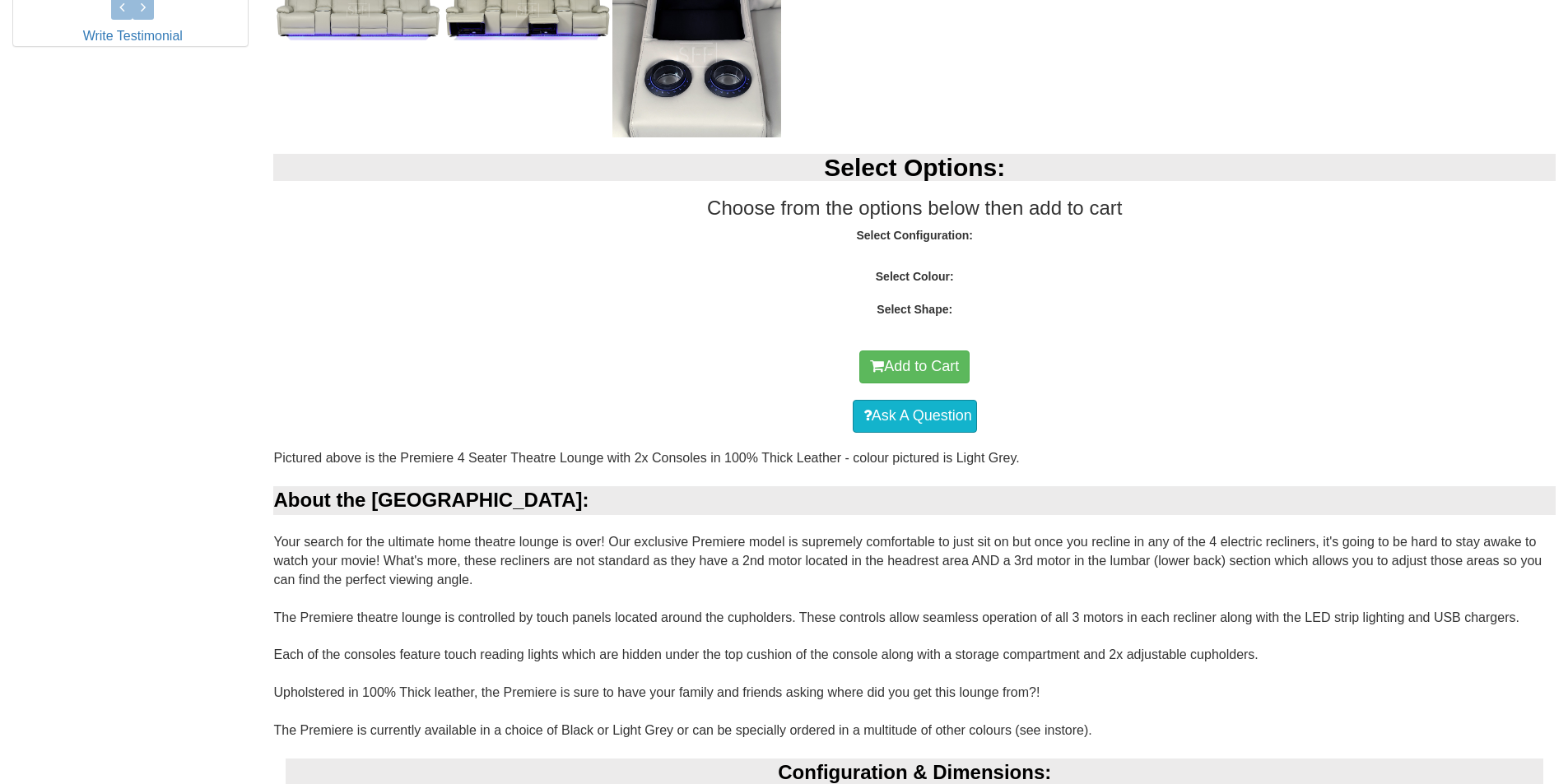
scroll to position [905, 0]
